Goal: Navigation & Orientation: Find specific page/section

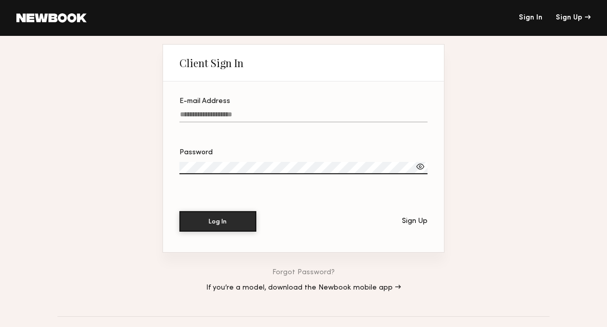
type input "**********"
click at [64, 19] on link at bounding box center [51, 17] width 70 height 9
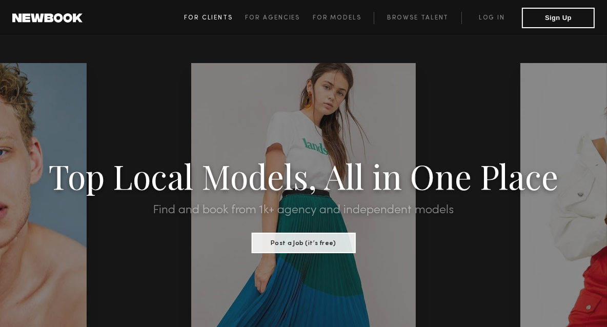
click at [214, 22] on link "For Clients" at bounding box center [214, 18] width 61 height 12
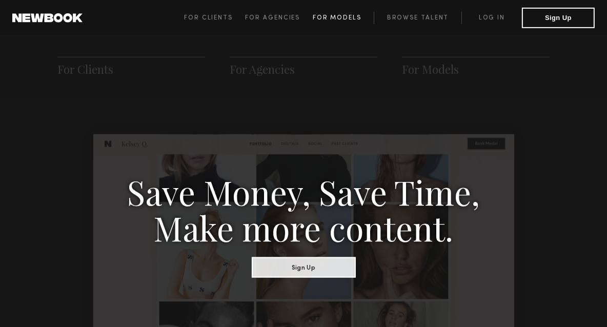
click at [337, 18] on span "For Models" at bounding box center [337, 18] width 49 height 6
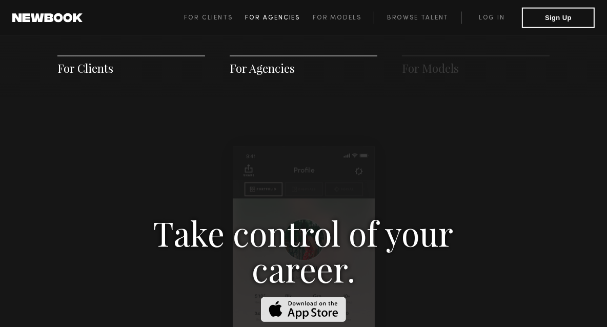
click at [286, 16] on span "For Agencies" at bounding box center [272, 18] width 55 height 6
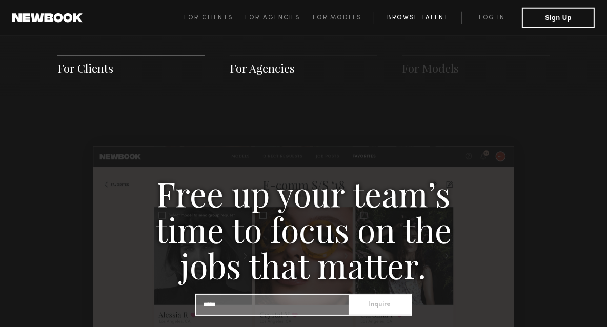
scroll to position [987, 0]
click at [409, 21] on link "Browse Talent" at bounding box center [418, 18] width 88 height 12
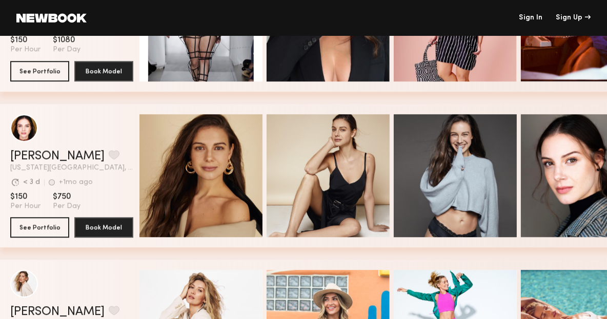
scroll to position [2716, 0]
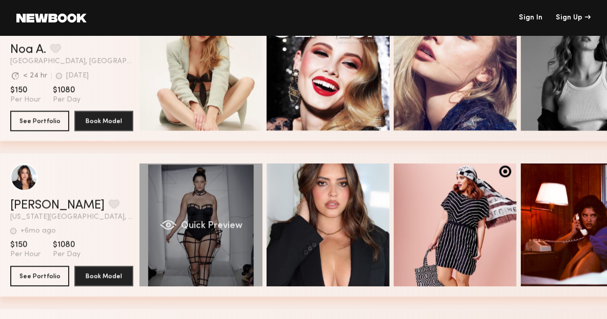
click at [218, 230] on span "Quick Preview" at bounding box center [212, 225] width 62 height 9
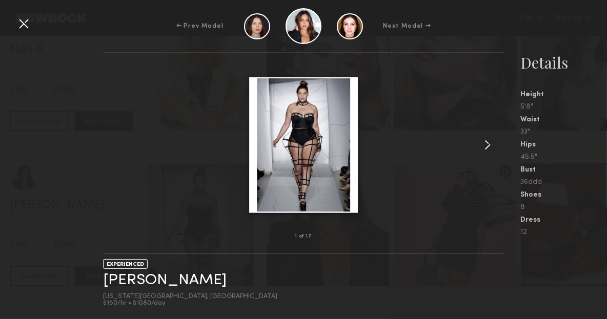
click at [487, 143] on common-icon at bounding box center [487, 145] width 16 height 16
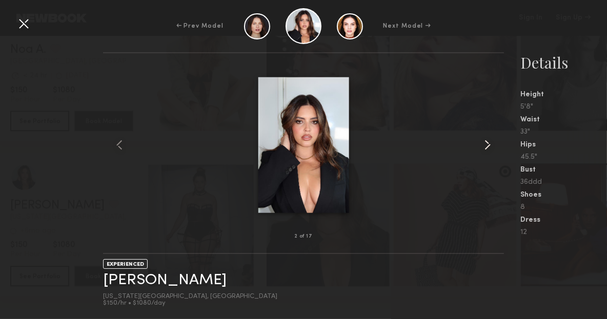
click at [487, 143] on common-icon at bounding box center [487, 145] width 16 height 16
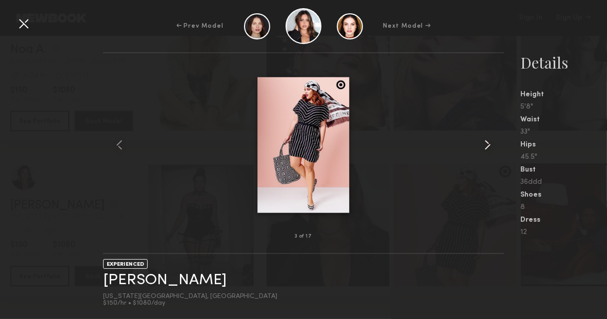
click at [487, 143] on common-icon at bounding box center [487, 145] width 16 height 16
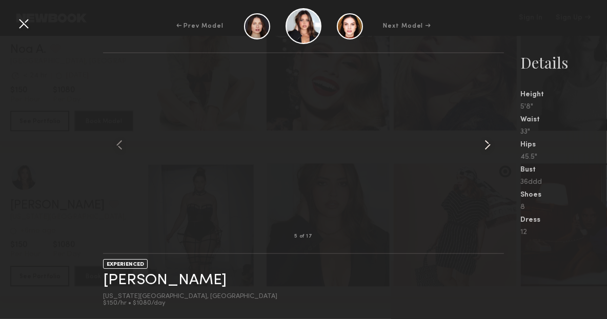
click at [487, 143] on common-icon at bounding box center [487, 145] width 16 height 16
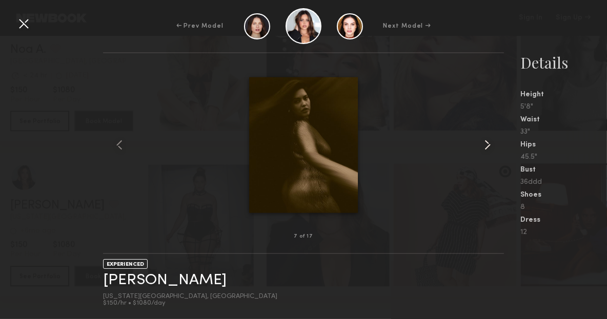
click at [487, 143] on common-icon at bounding box center [487, 145] width 16 height 16
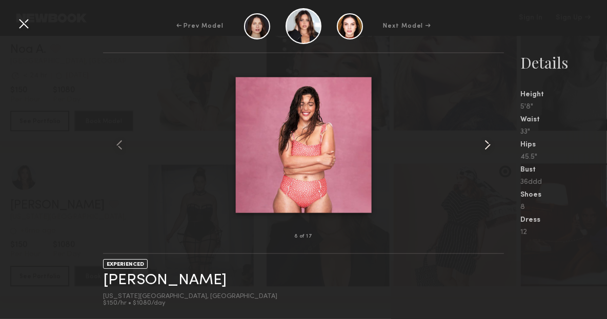
click at [487, 143] on common-icon at bounding box center [487, 145] width 16 height 16
